Goal: Information Seeking & Learning: Learn about a topic

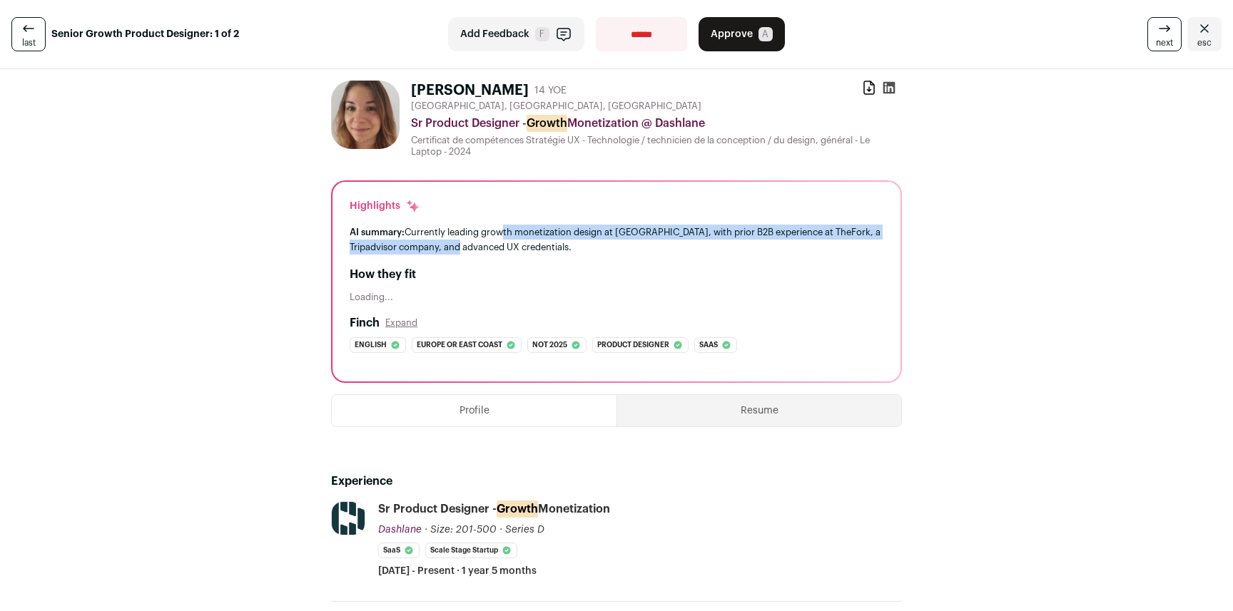
drag, startPoint x: 494, startPoint y: 232, endPoint x: 495, endPoint y: 241, distance: 9.4
click at [495, 241] on div "AI summary: Currently leading growth monetization design at [GEOGRAPHIC_DATA], …" at bounding box center [617, 240] width 534 height 30
drag, startPoint x: 495, startPoint y: 241, endPoint x: 475, endPoint y: 233, distance: 21.7
click at [475, 233] on div "AI summary: Currently leading growth monetization design at [GEOGRAPHIC_DATA], …" at bounding box center [617, 240] width 534 height 30
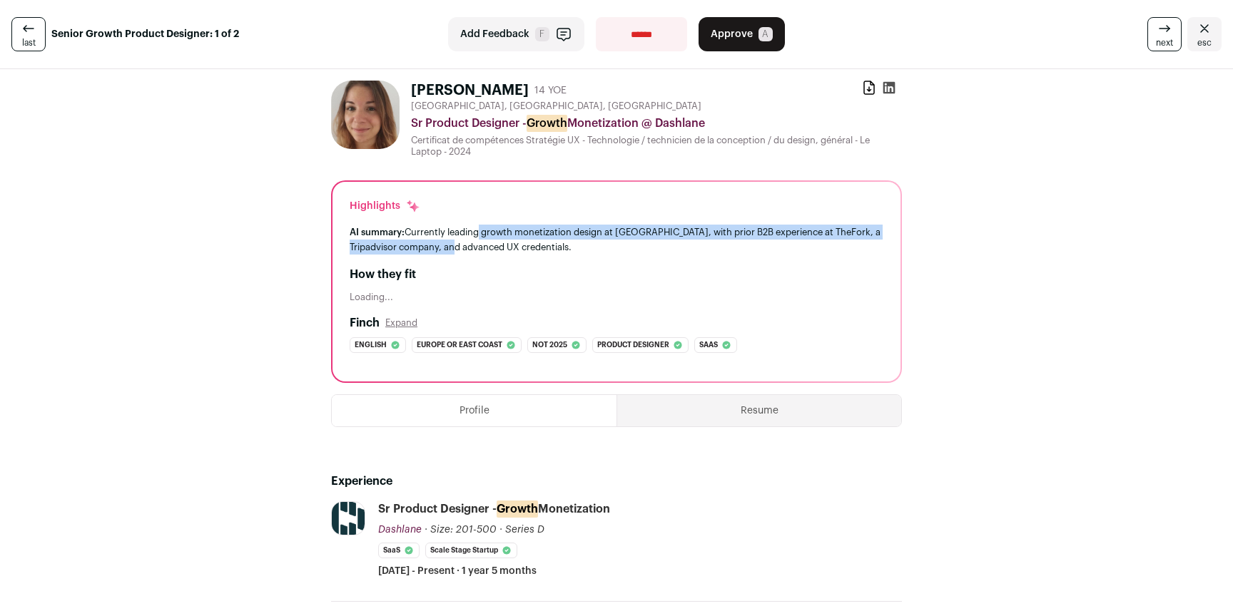
drag, startPoint x: 474, startPoint y: 237, endPoint x: 491, endPoint y: 243, distance: 18.3
click at [489, 243] on div "AI summary: Currently leading growth monetization design at [GEOGRAPHIC_DATA], …" at bounding box center [617, 240] width 534 height 30
click at [491, 243] on div "AI summary: Currently leading growth monetization design at [GEOGRAPHIC_DATA], …" at bounding box center [617, 240] width 534 height 30
drag, startPoint x: 432, startPoint y: 235, endPoint x: 509, endPoint y: 249, distance: 77.7
click at [509, 248] on div "AI summary: Currently leading growth monetization design at [GEOGRAPHIC_DATA], …" at bounding box center [617, 240] width 534 height 30
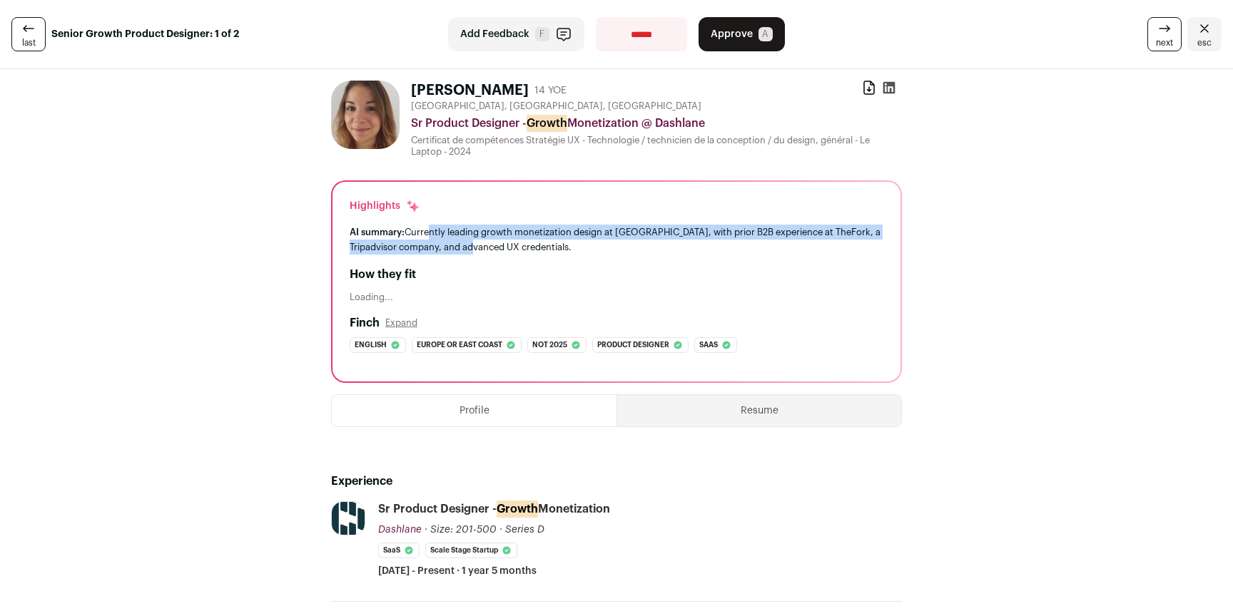
click at [509, 249] on div "AI summary: Currently leading growth monetization design at [GEOGRAPHIC_DATA], …" at bounding box center [617, 240] width 534 height 30
drag, startPoint x: 524, startPoint y: 248, endPoint x: 454, endPoint y: 233, distance: 71.4
click at [454, 233] on div "AI summary: Currently leading growth monetization design at [GEOGRAPHIC_DATA], …" at bounding box center [617, 240] width 534 height 30
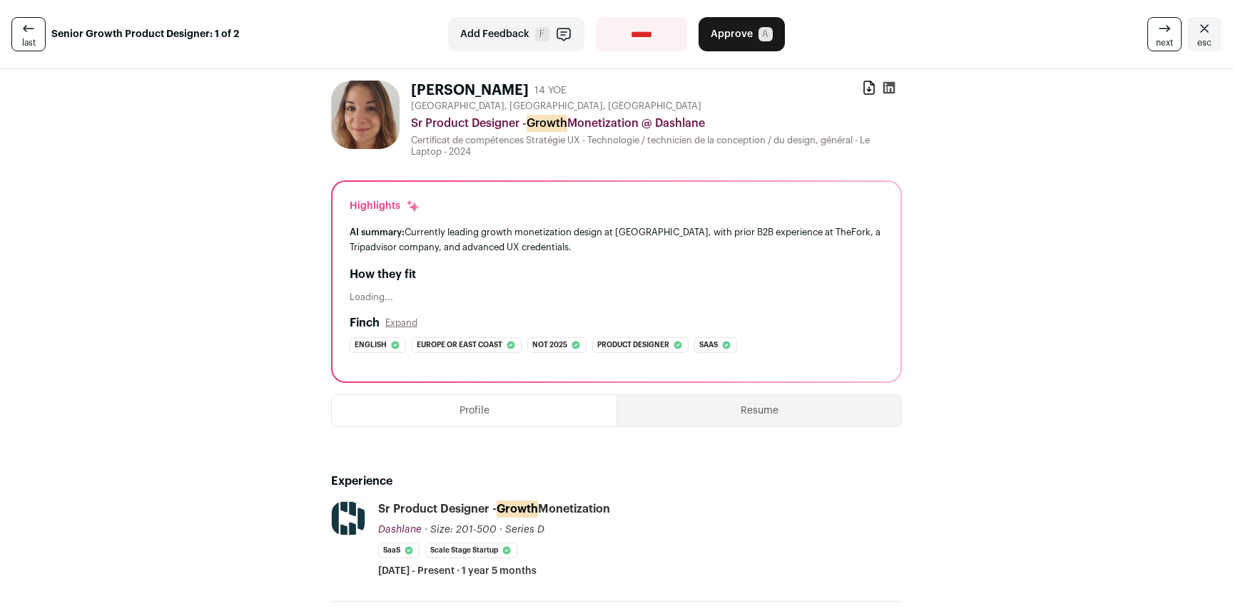
click at [454, 233] on div "AI summary: Currently leading growth monetization design at [GEOGRAPHIC_DATA], …" at bounding box center [617, 240] width 534 height 30
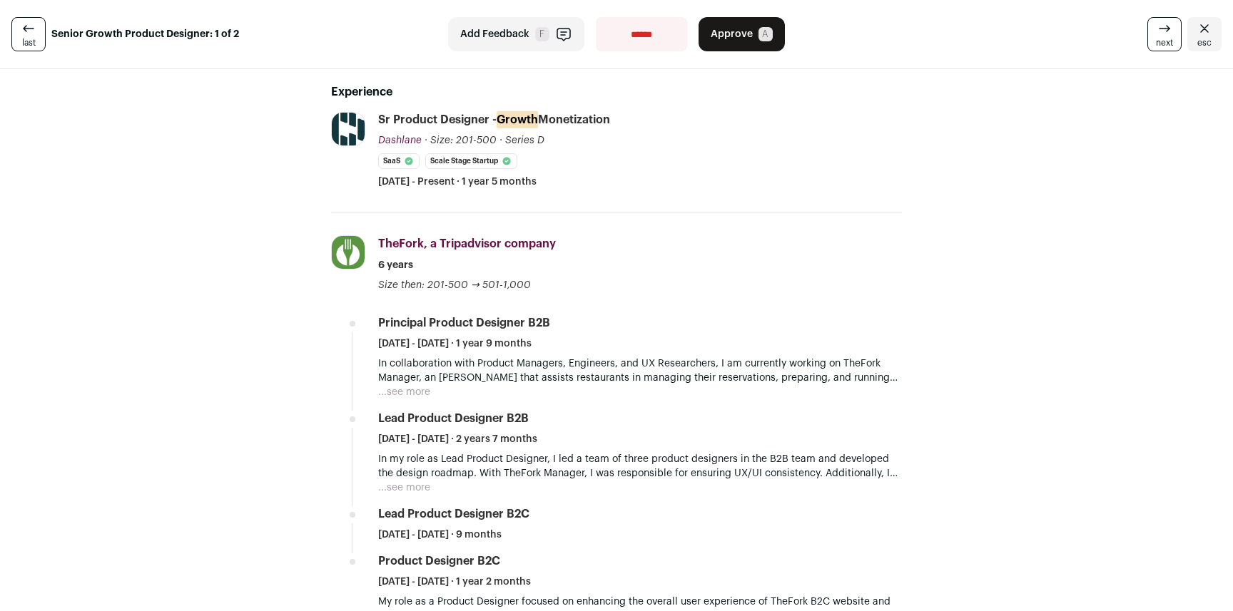
scroll to position [390, 0]
click at [407, 390] on button "...see more" at bounding box center [404, 392] width 52 height 14
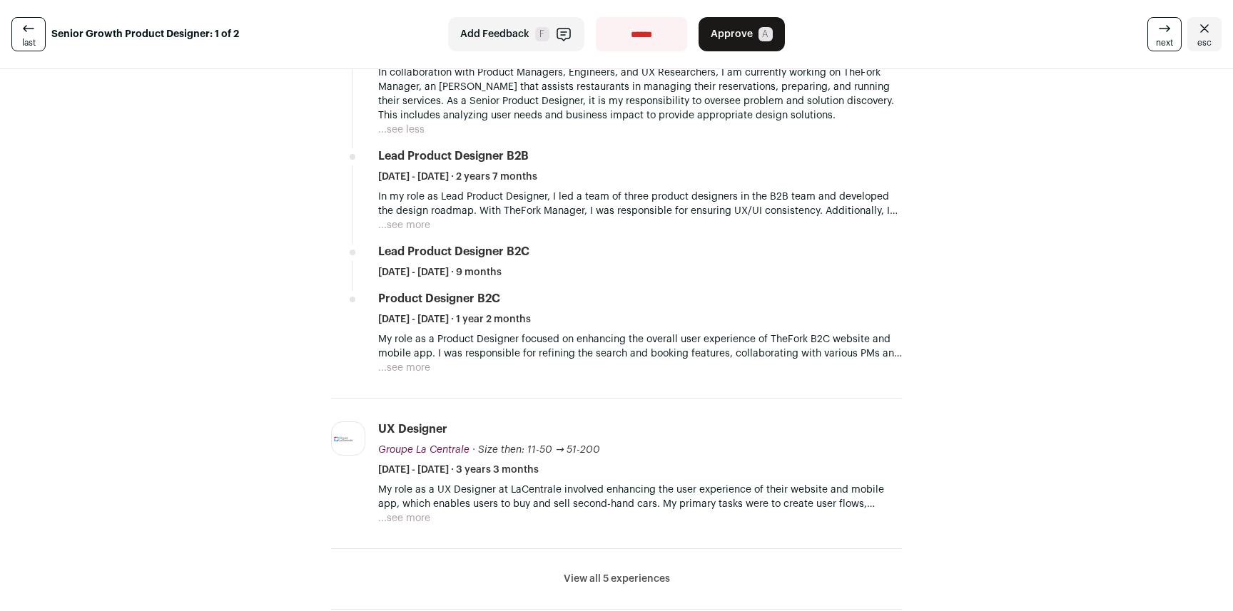
scroll to position [806, 0]
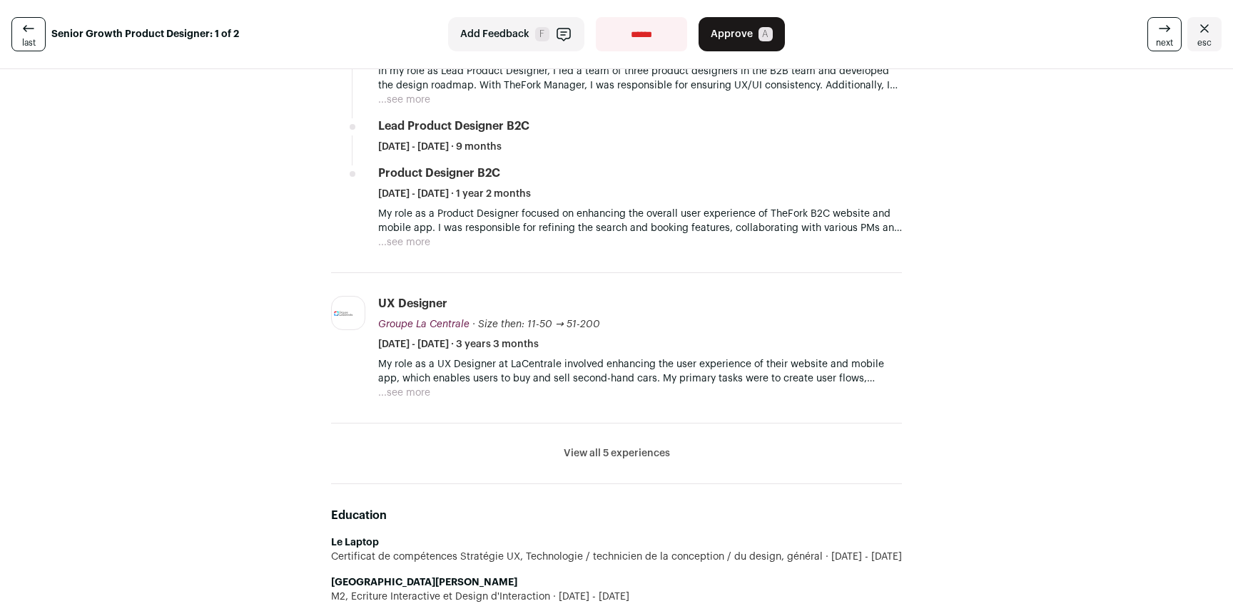
click at [604, 449] on button "View all 5 experiences" at bounding box center [617, 454] width 106 height 14
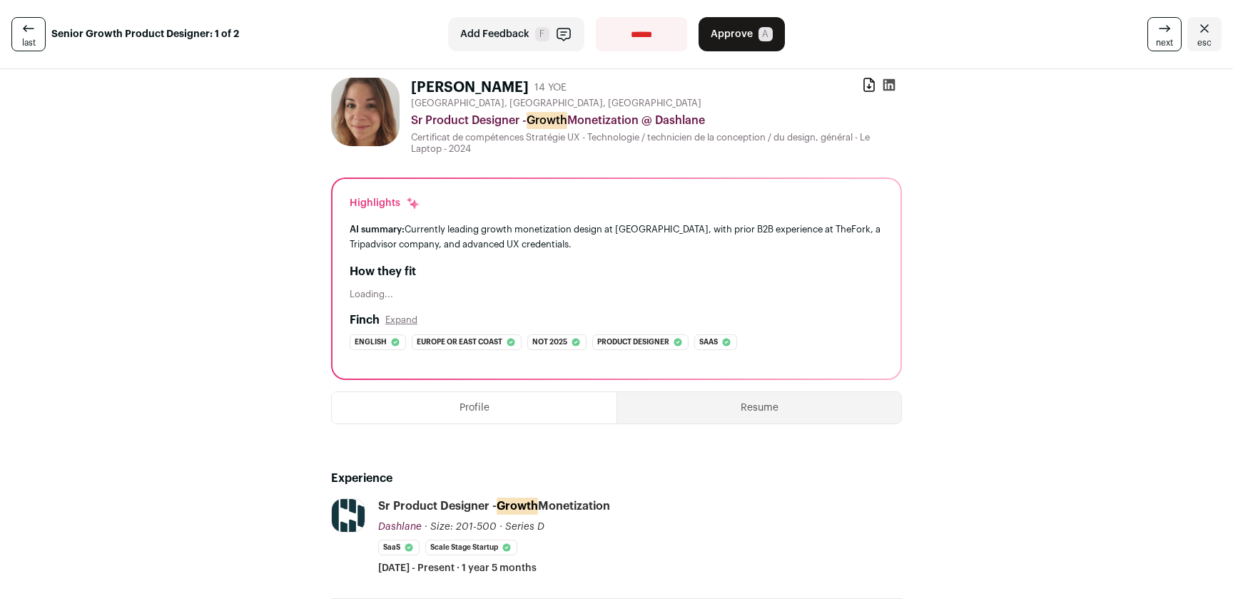
scroll to position [0, 0]
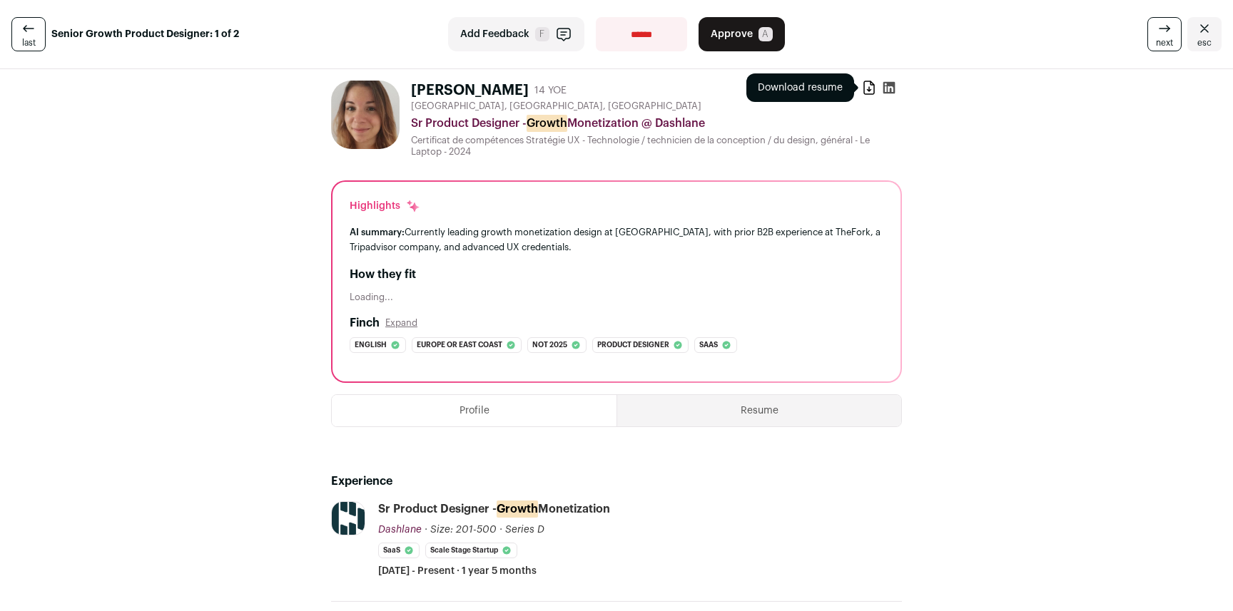
click at [865, 88] on icon at bounding box center [869, 87] width 10 height 13
drag, startPoint x: 349, startPoint y: 297, endPoint x: 413, endPoint y: 297, distance: 64.2
click at [383, 297] on div "Loading..." at bounding box center [617, 297] width 534 height 11
click at [413, 297] on div "Loading..." at bounding box center [617, 297] width 534 height 11
click at [401, 320] on button "Expand" at bounding box center [401, 322] width 32 height 11
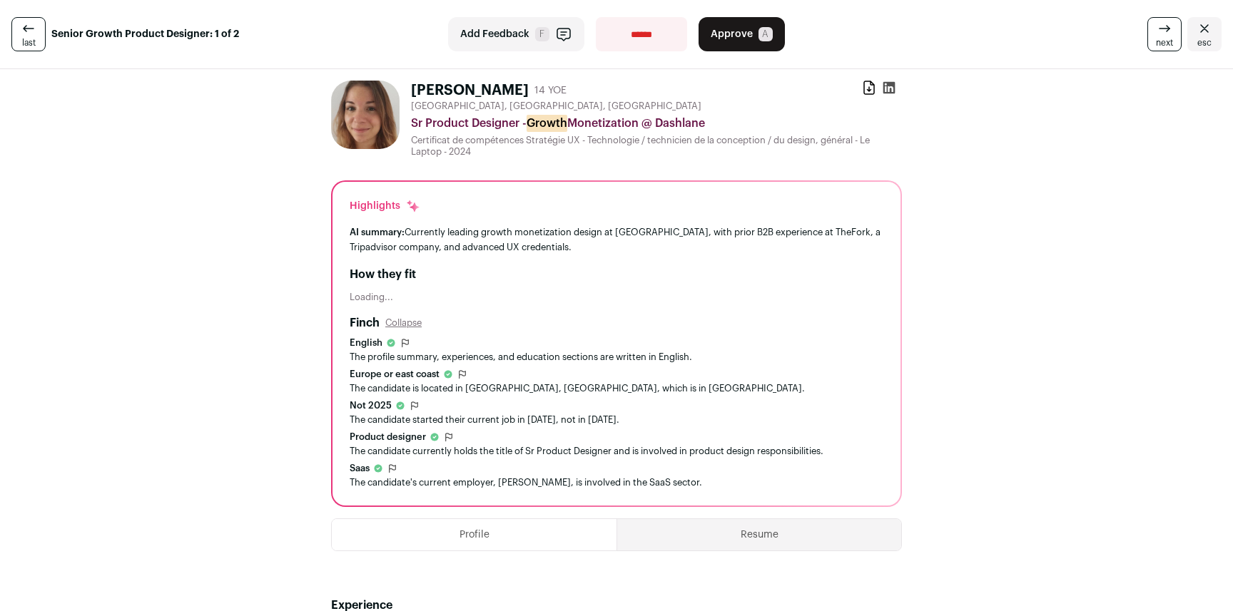
click at [402, 322] on button "Collapse" at bounding box center [403, 322] width 36 height 11
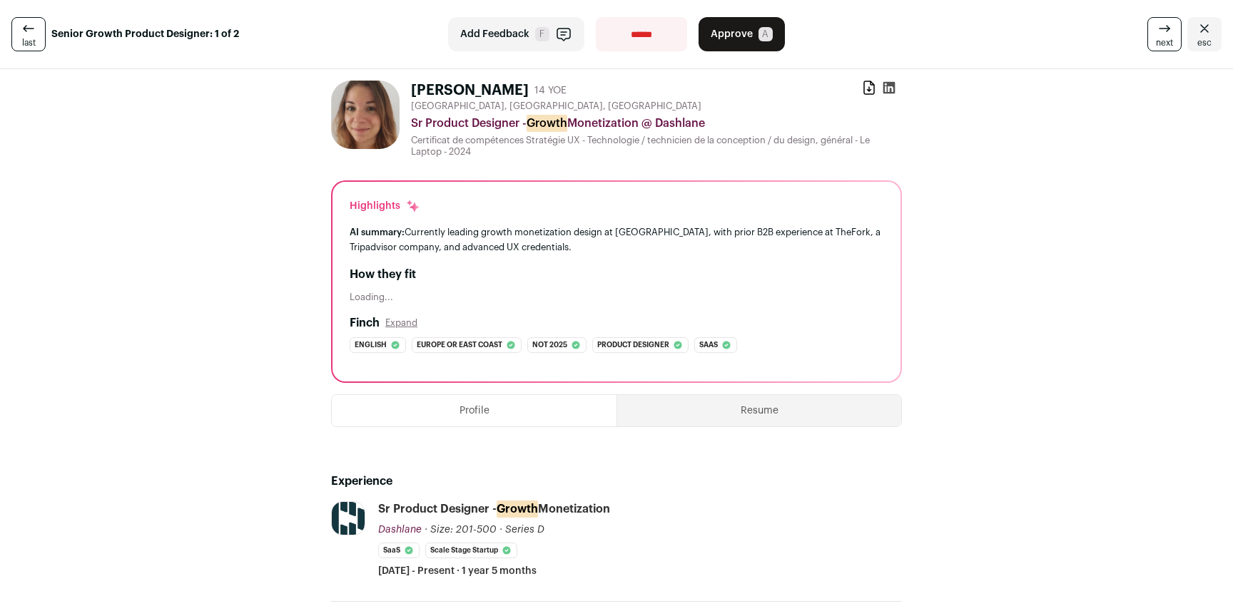
click at [402, 322] on button "Expand" at bounding box center [401, 322] width 32 height 11
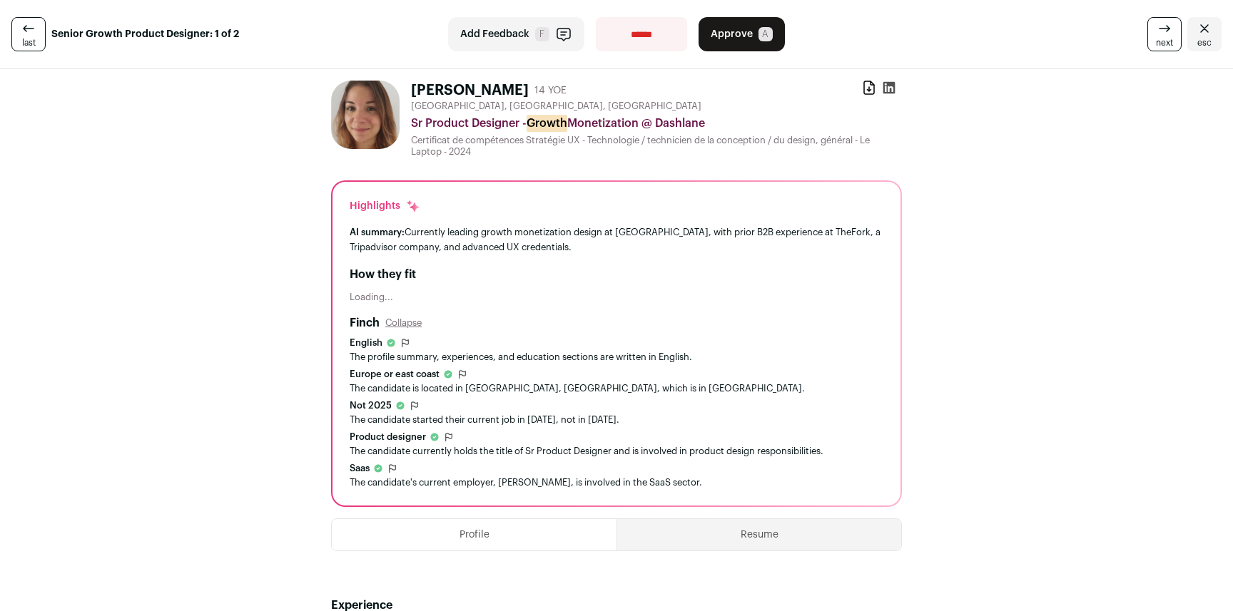
click at [402, 320] on button "Collapse" at bounding box center [403, 322] width 36 height 11
